Goal: Information Seeking & Learning: Stay updated

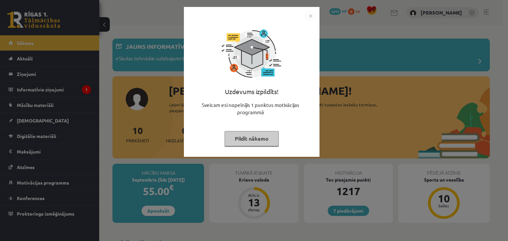
click at [269, 141] on button "Pildīt nākamo" at bounding box center [251, 138] width 54 height 15
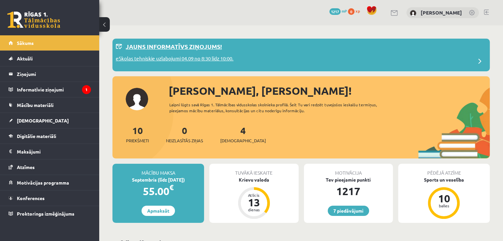
click at [197, 60] on p "eSkolas tehniskie uzlabojumi 04.09 no 8:30 līdz 10:00." at bounding box center [175, 59] width 118 height 9
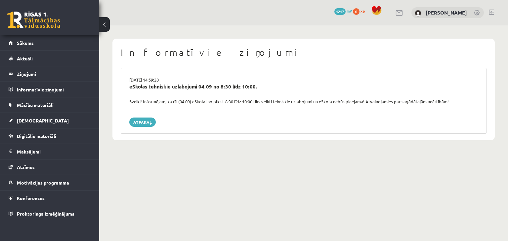
click at [27, 25] on link at bounding box center [33, 20] width 53 height 17
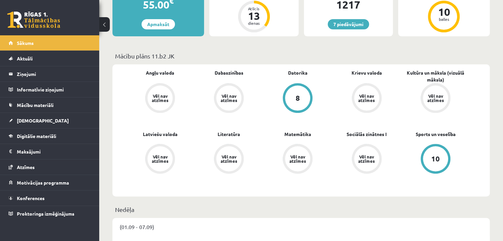
scroll to position [151, 0]
